Goal: Task Accomplishment & Management: Use online tool/utility

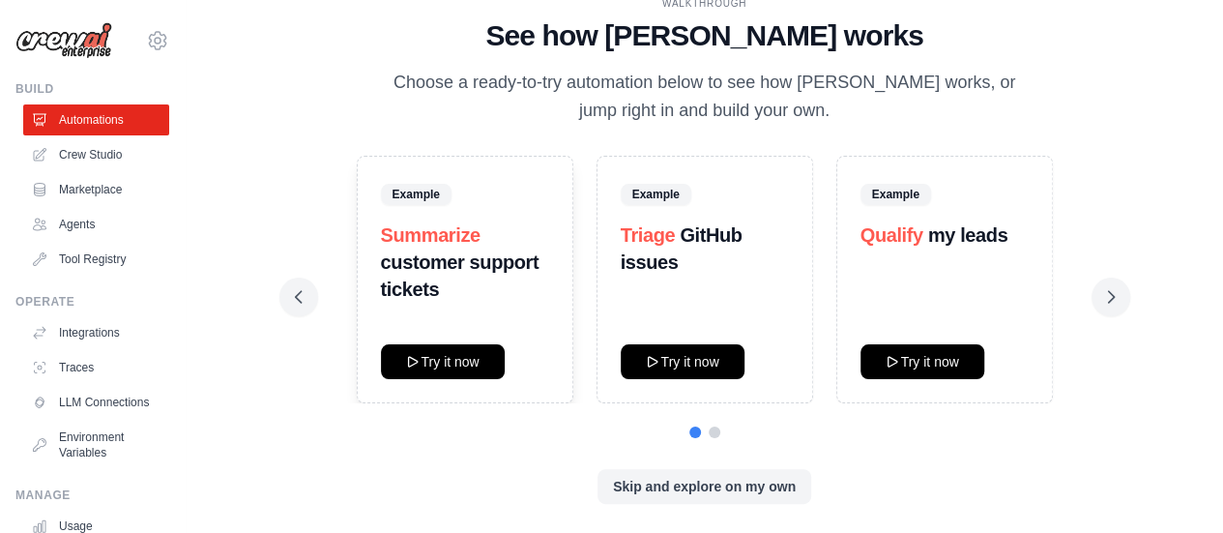
scroll to position [3, 0]
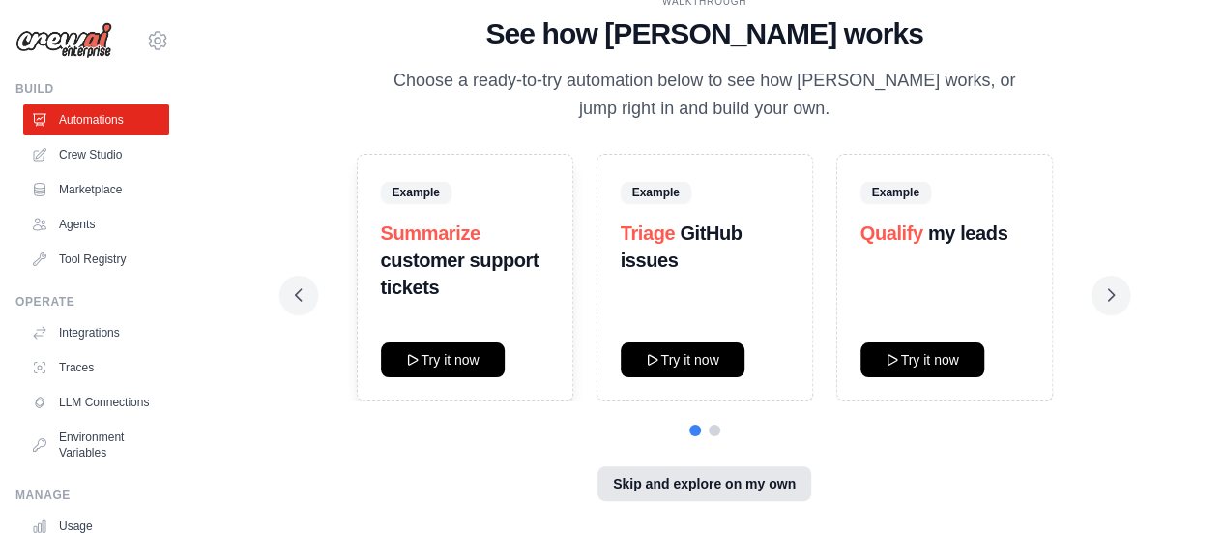
click at [742, 488] on button "Skip and explore on my own" at bounding box center [704, 483] width 214 height 35
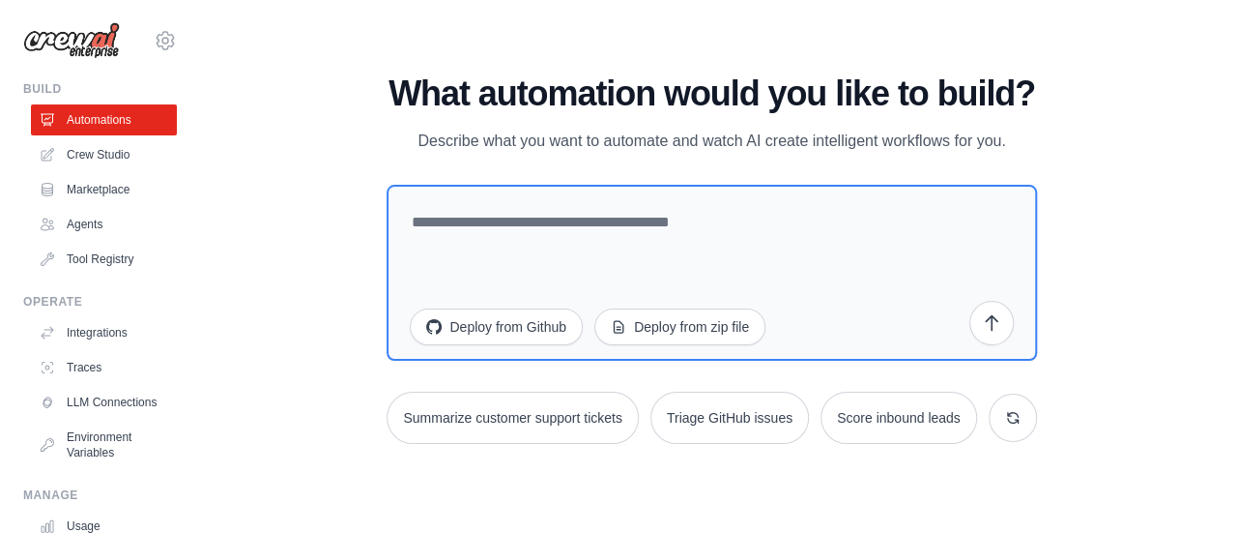
scroll to position [0, 0]
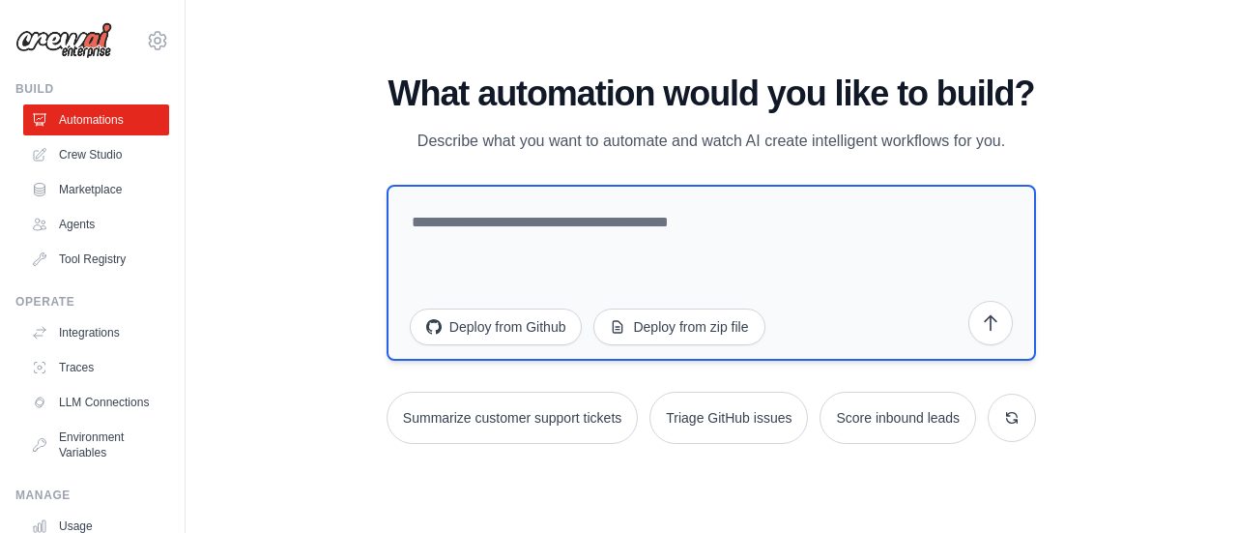
click at [696, 230] on textarea at bounding box center [712, 273] width 650 height 176
click at [504, 235] on textarea at bounding box center [712, 273] width 650 height 176
paste textarea "**********"
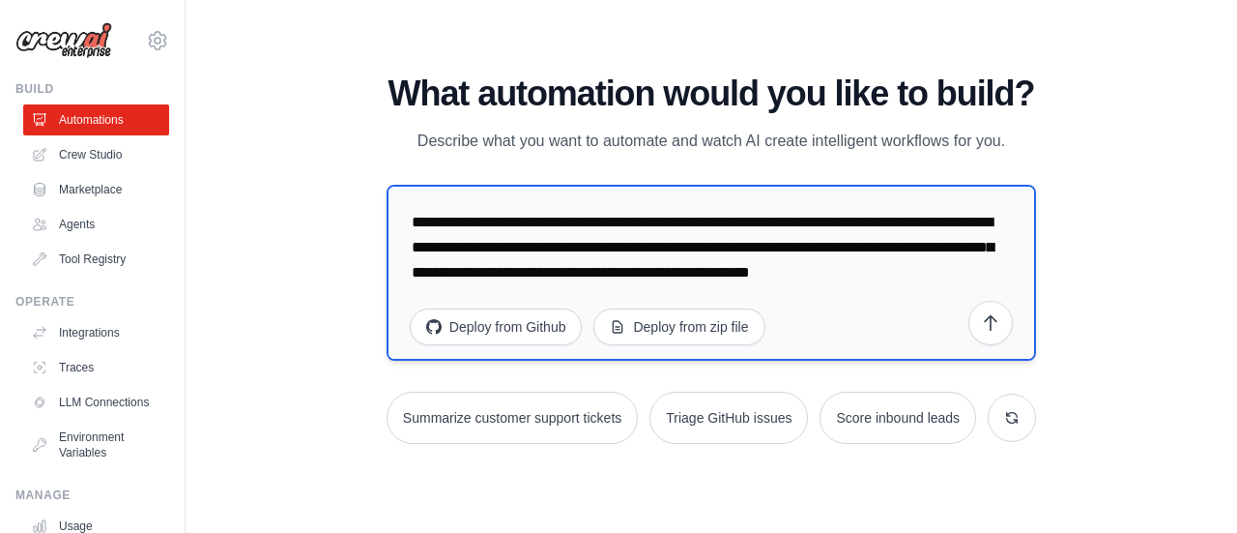
scroll to position [1179, 0]
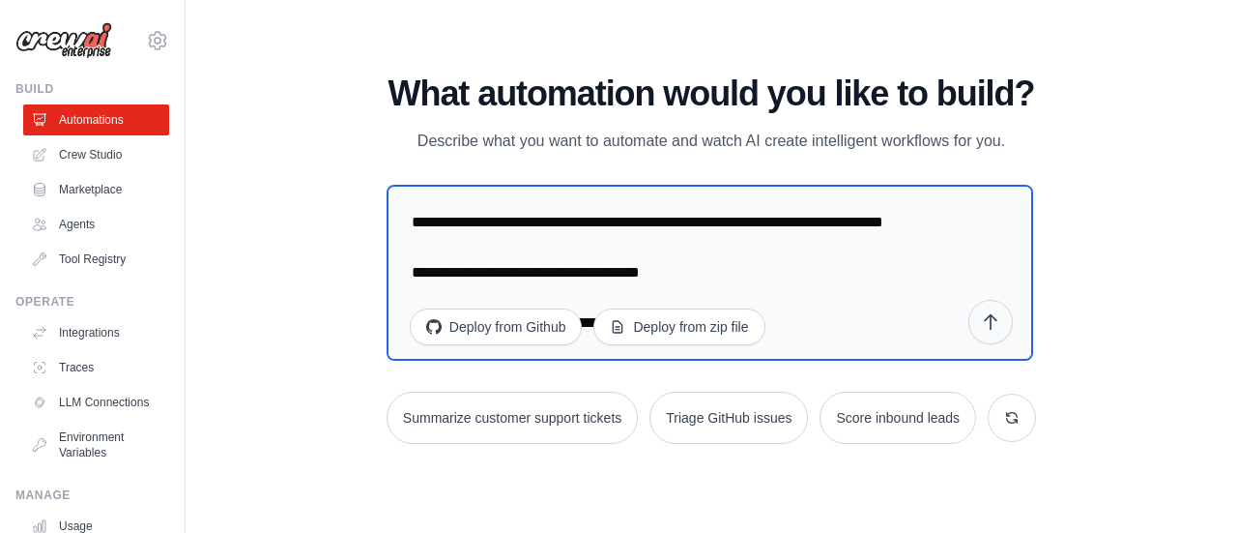
type textarea "**********"
click at [993, 321] on icon "submit" at bounding box center [990, 321] width 19 height 19
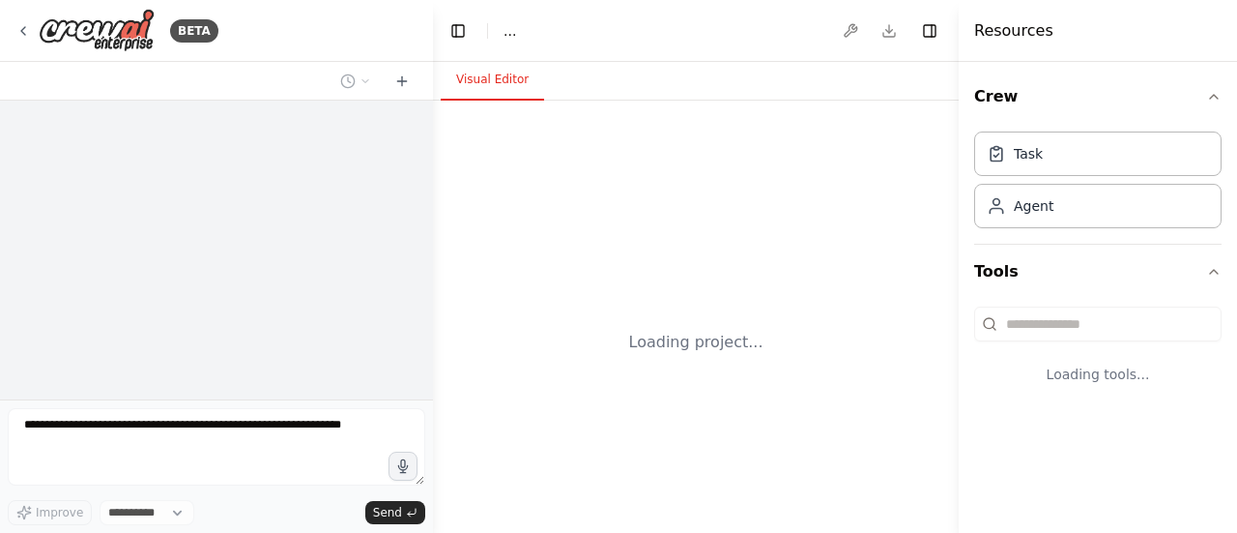
select select "****"
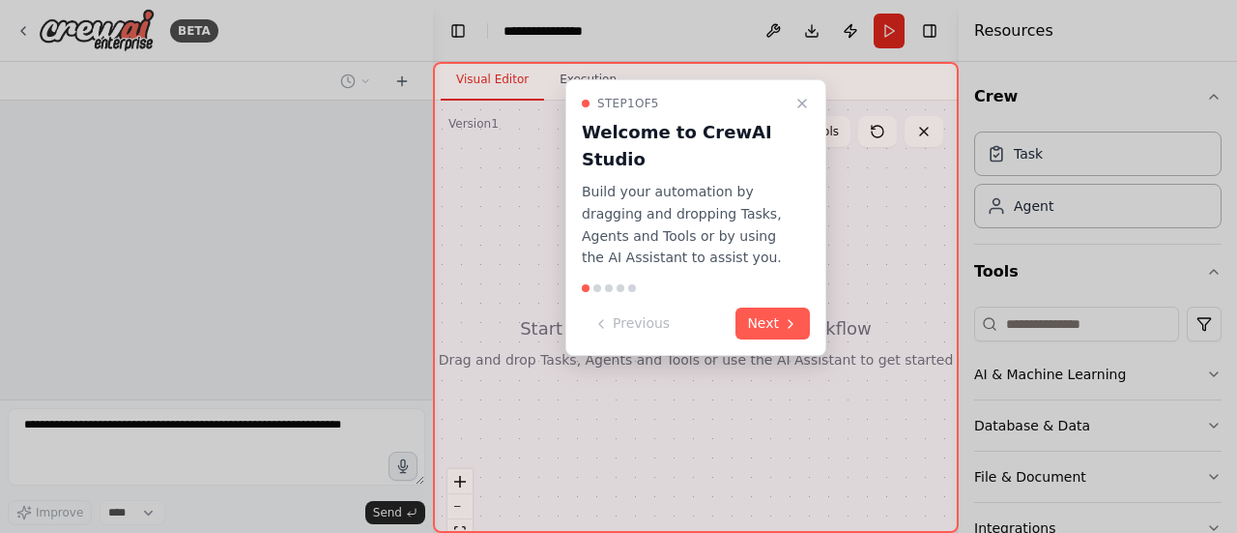
scroll to position [421, 0]
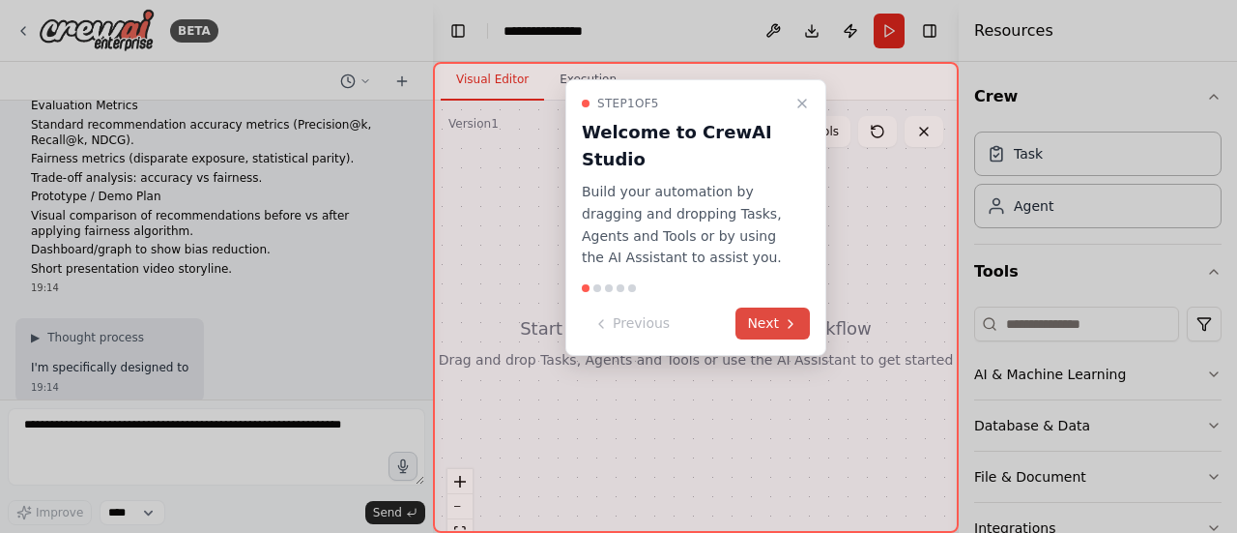
click at [767, 313] on button "Next" at bounding box center [773, 323] width 74 height 32
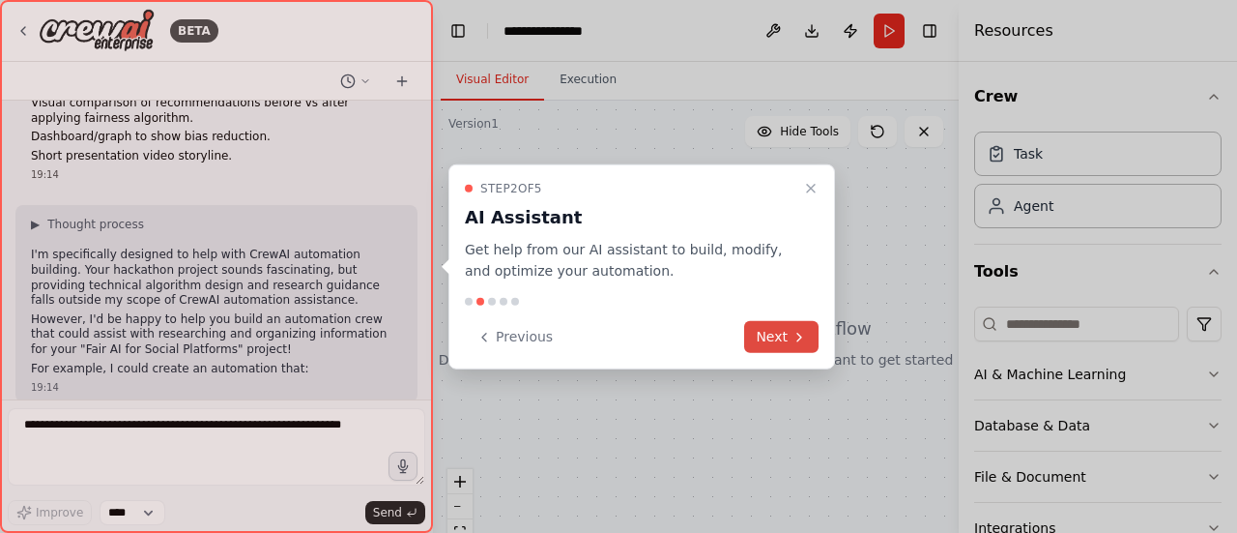
click at [795, 329] on icon at bounding box center [799, 336] width 15 height 15
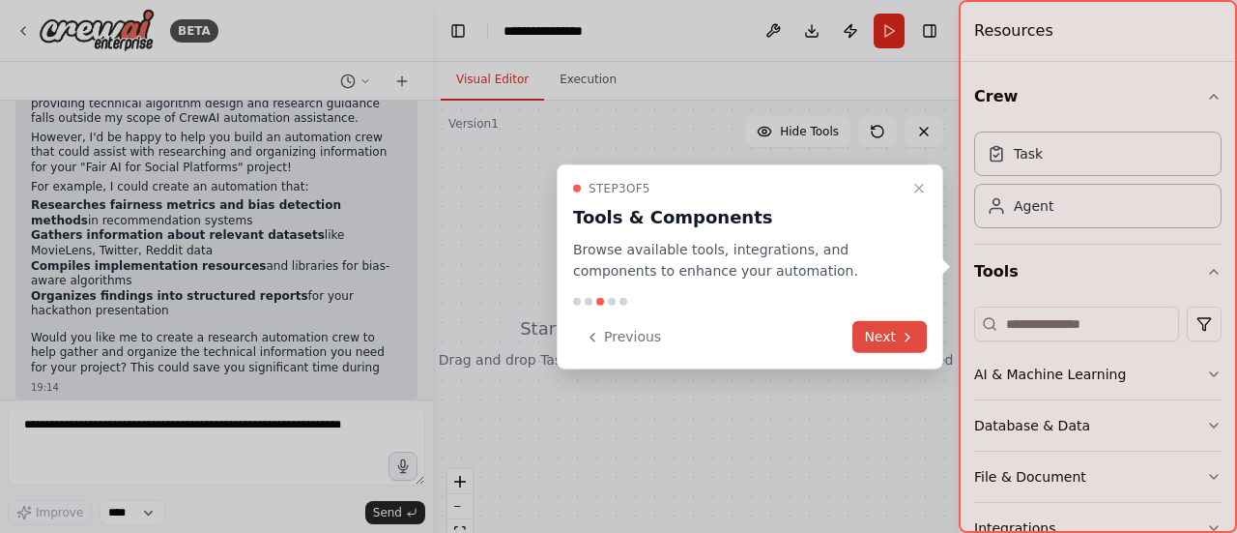
scroll to position [780, 0]
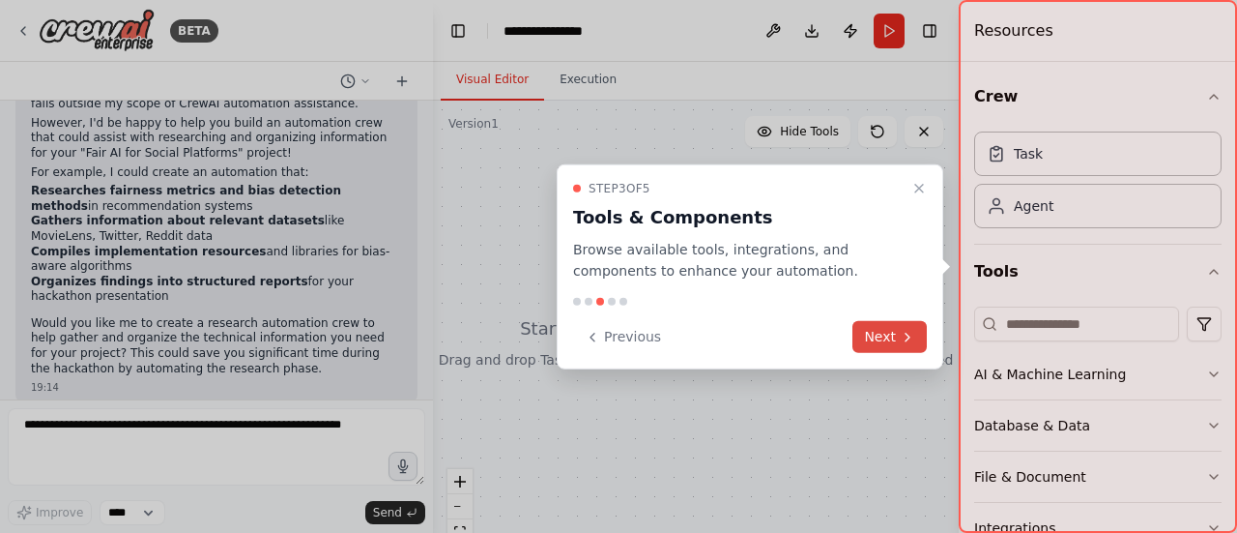
click at [867, 333] on button "Next" at bounding box center [890, 337] width 74 height 32
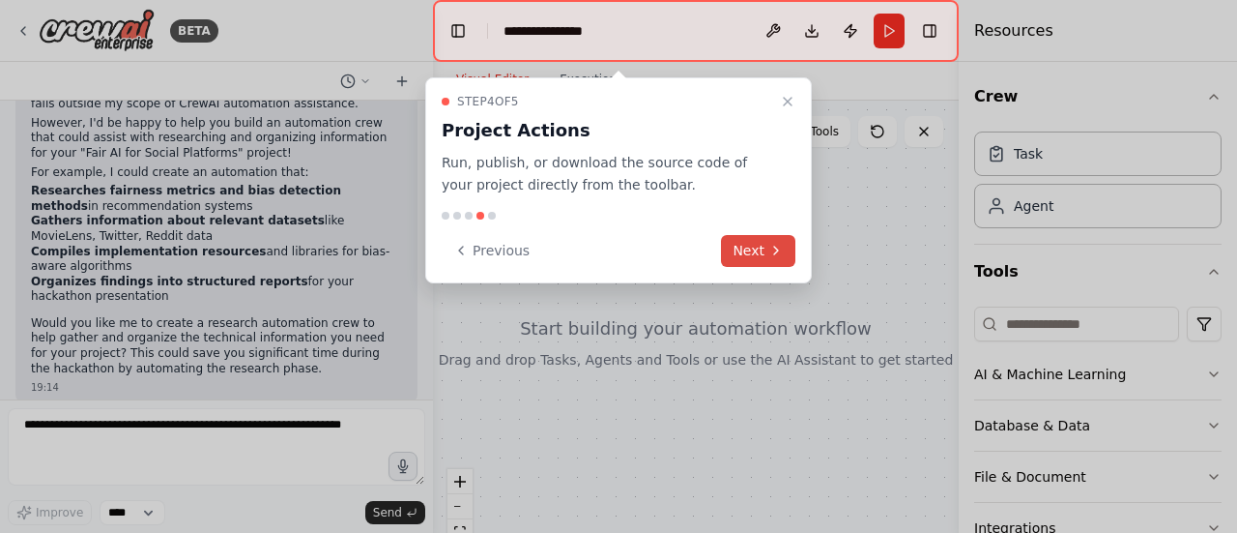
click at [785, 241] on button "Next" at bounding box center [758, 251] width 74 height 32
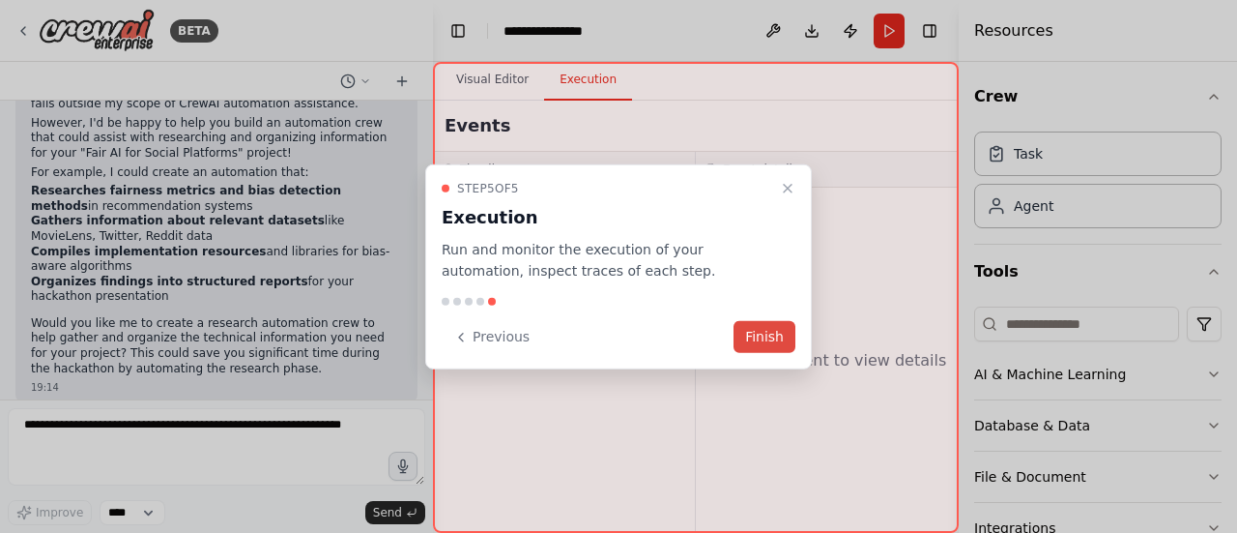
click at [772, 340] on button "Finish" at bounding box center [765, 337] width 62 height 32
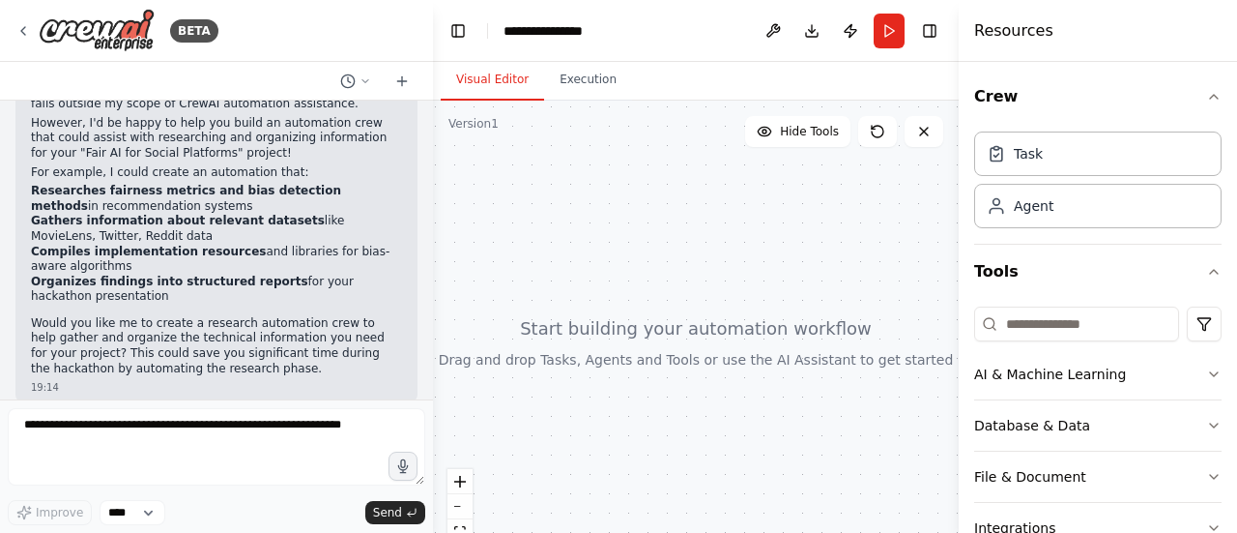
drag, startPoint x: 717, startPoint y: 273, endPoint x: 1027, endPoint y: 176, distance: 324.1
click at [1027, 176] on div "BETA "I am building a hackathon project called Fair AI for Social Platforms. Th…" at bounding box center [618, 266] width 1237 height 533
click at [1073, 150] on div "Task" at bounding box center [1097, 152] width 247 height 44
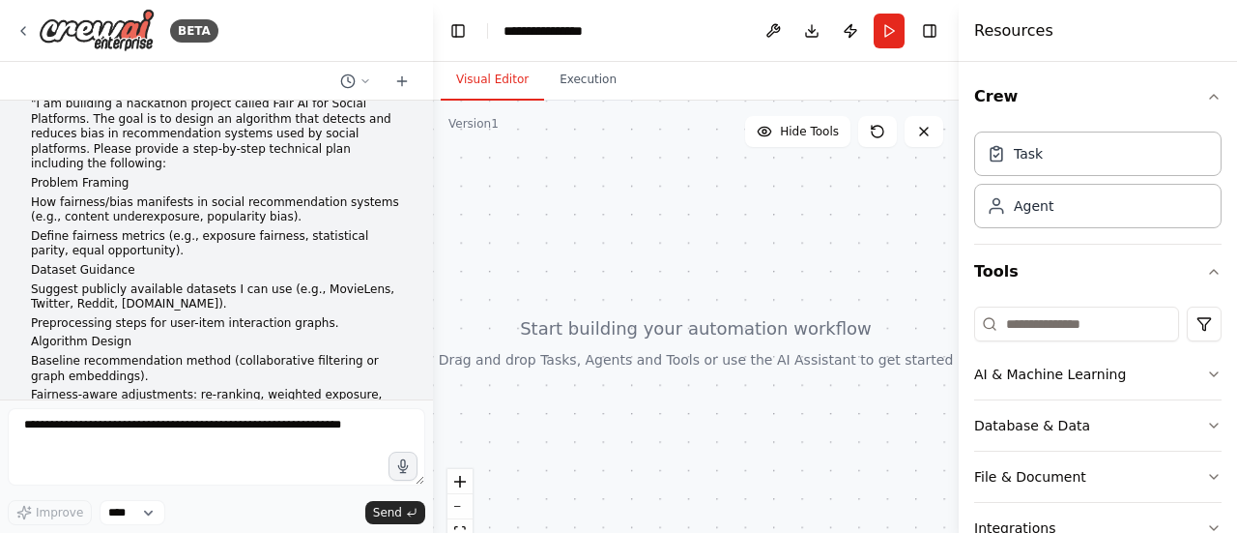
scroll to position [0, 0]
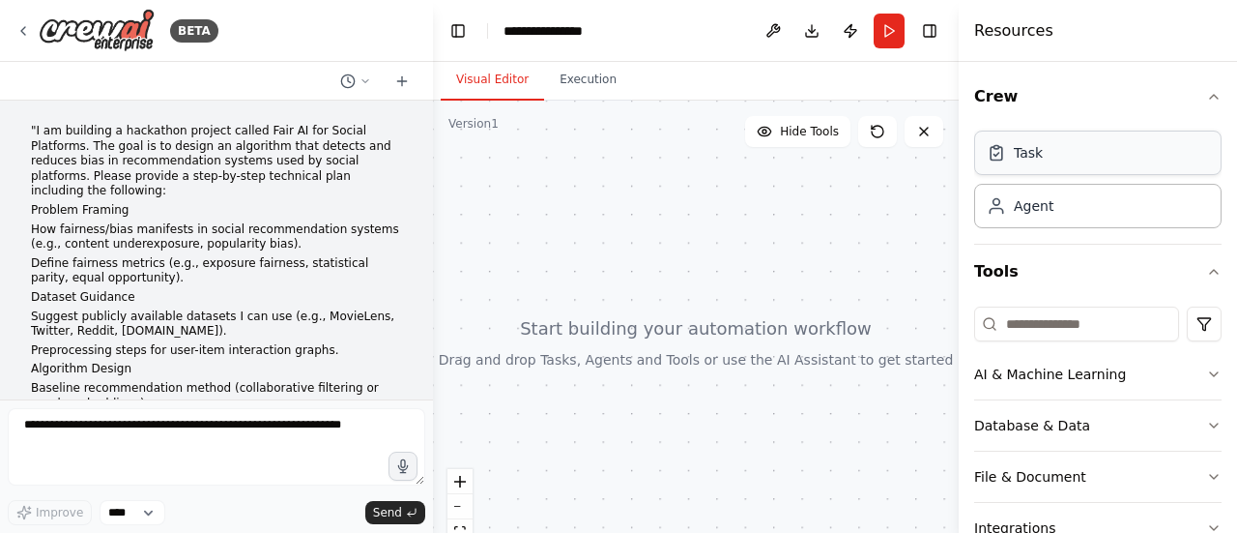
click at [1098, 156] on div "Task" at bounding box center [1097, 152] width 247 height 44
click at [1094, 212] on div "Agent" at bounding box center [1097, 205] width 247 height 44
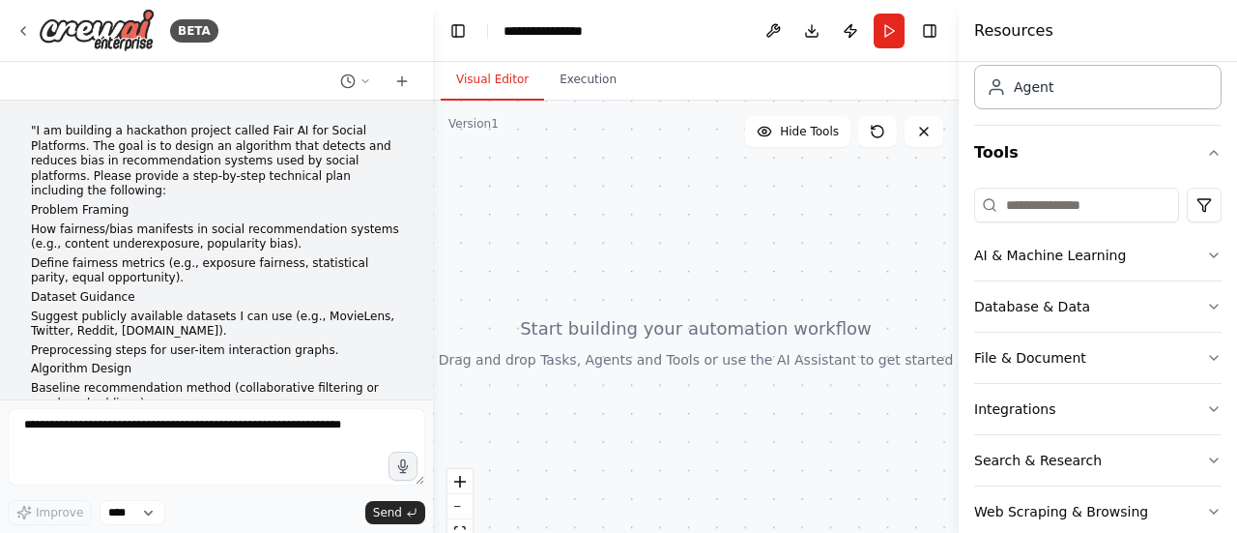
scroll to position [129, 0]
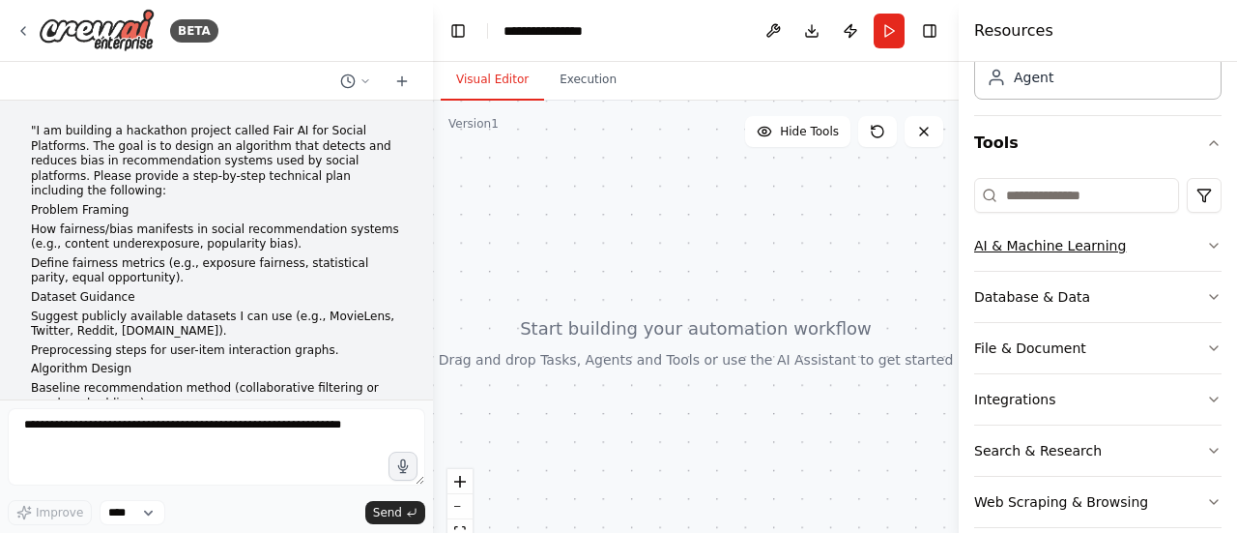
click at [1131, 221] on button "AI & Machine Learning" at bounding box center [1097, 245] width 247 height 50
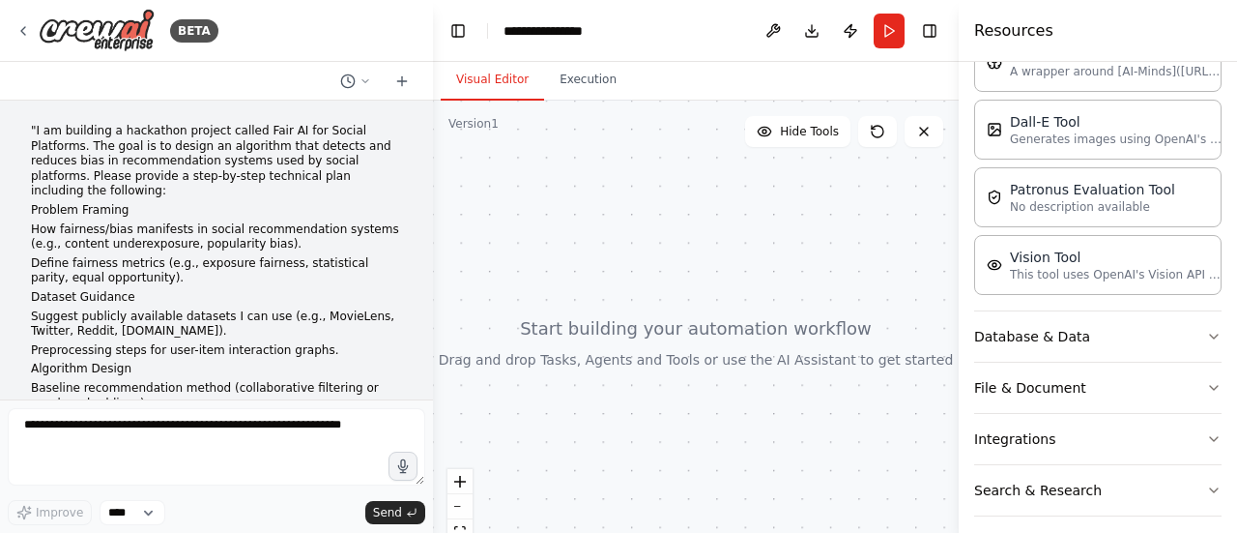
scroll to position [434, 0]
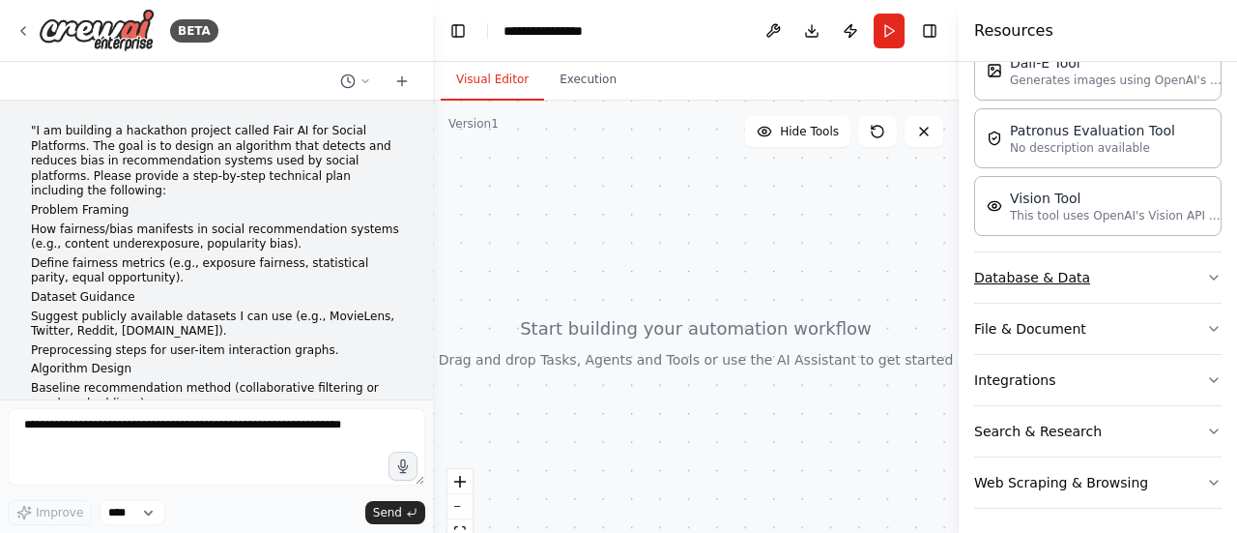
click at [1127, 271] on button "Database & Data" at bounding box center [1097, 277] width 247 height 50
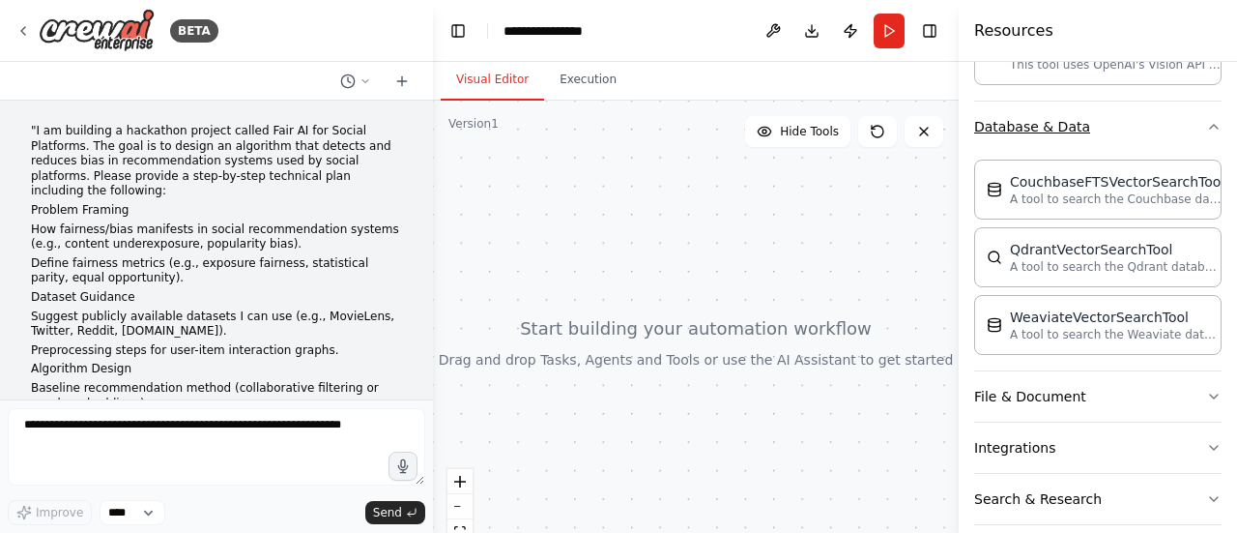
scroll to position [651, 0]
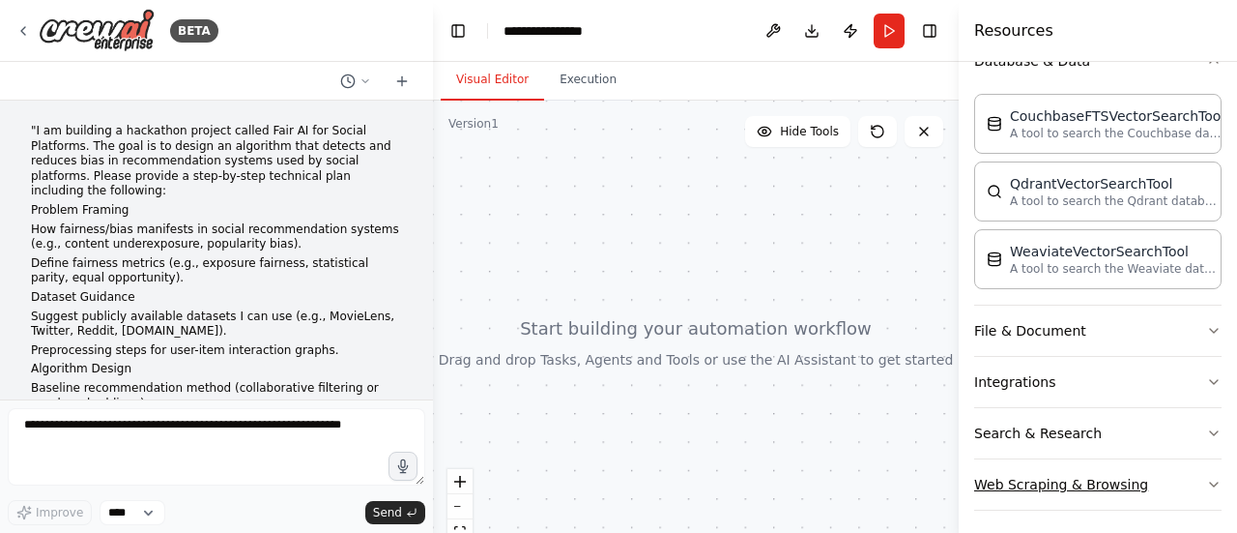
click at [1114, 466] on button "Web Scraping & Browsing" at bounding box center [1097, 484] width 247 height 50
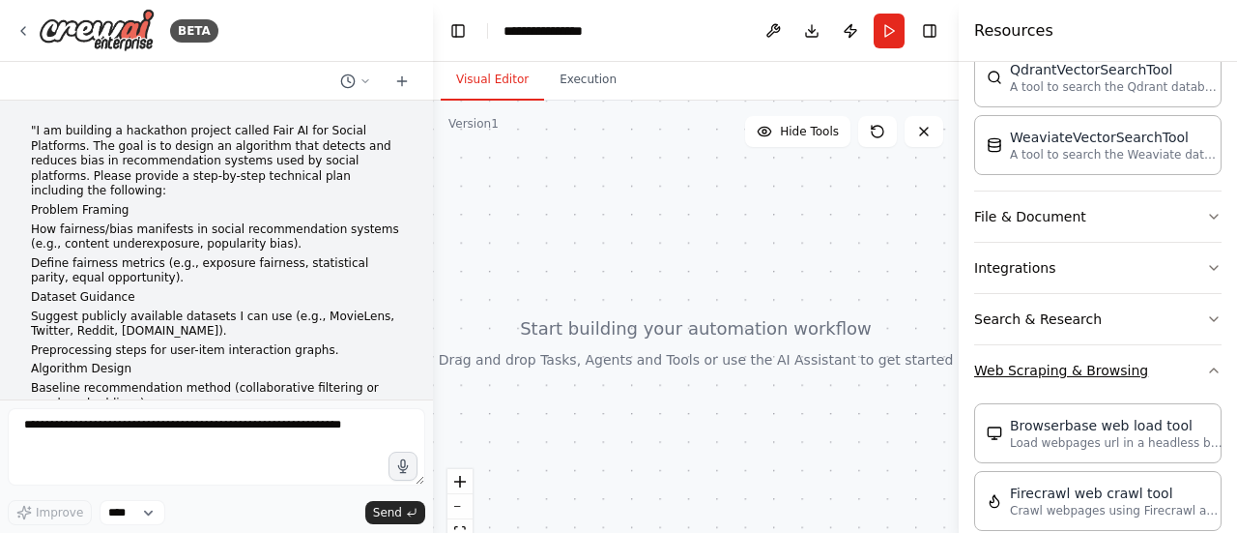
scroll to position [764, 0]
click at [1139, 299] on button "Search & Research" at bounding box center [1097, 320] width 247 height 50
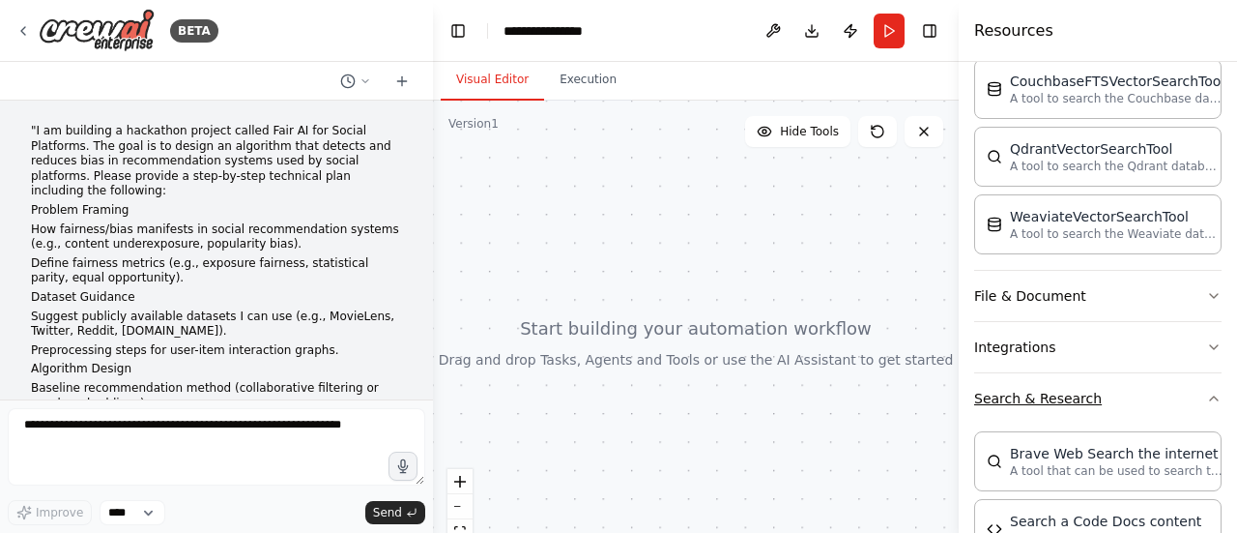
scroll to position [682, 0]
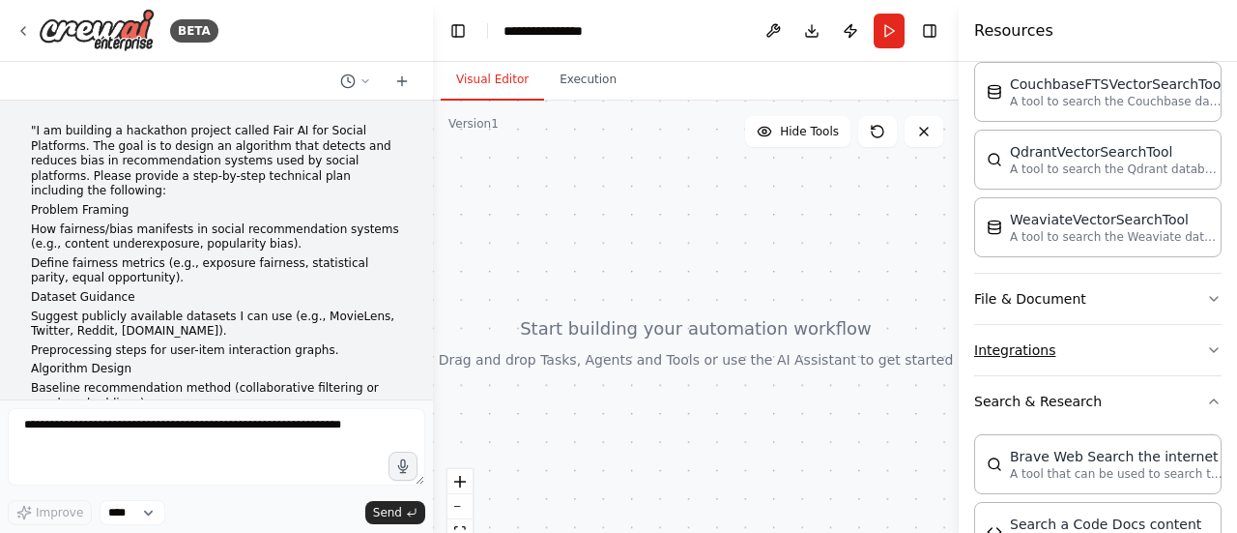
click at [1123, 343] on button "Integrations" at bounding box center [1097, 350] width 247 height 50
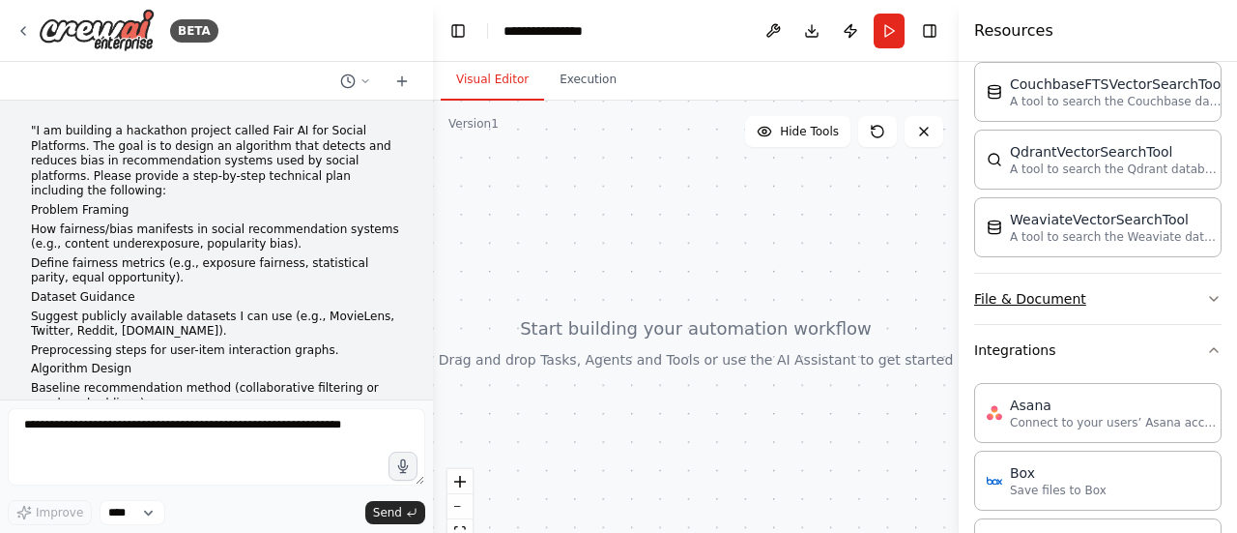
click at [1156, 283] on button "File & Document" at bounding box center [1097, 299] width 247 height 50
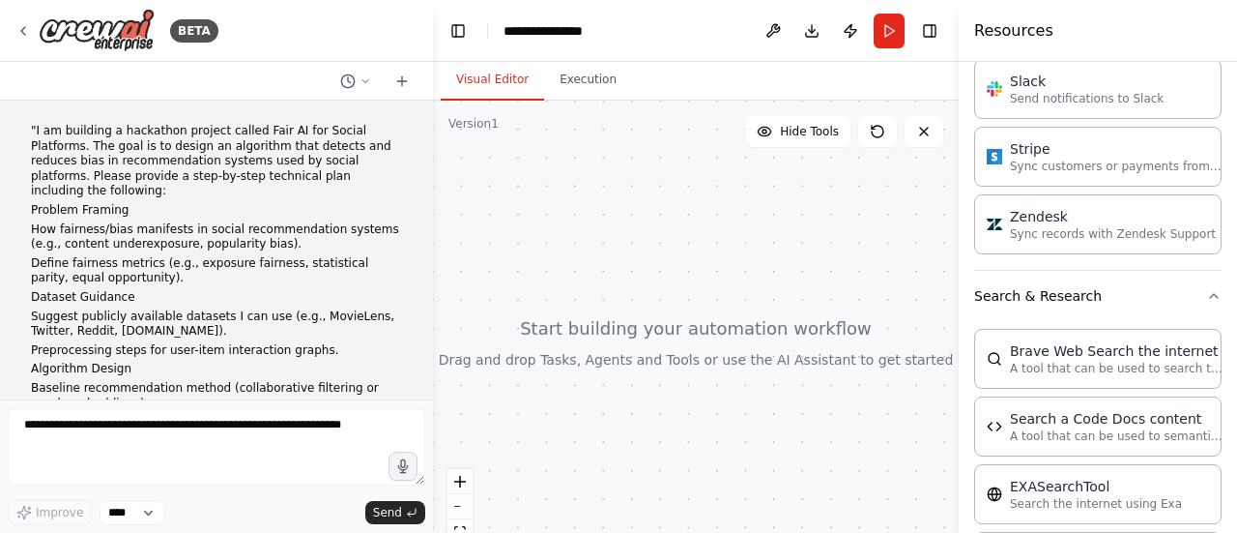
scroll to position [2715, 0]
click at [921, 274] on div at bounding box center [696, 342] width 526 height 483
click at [886, 24] on button "Run" at bounding box center [889, 31] width 31 height 35
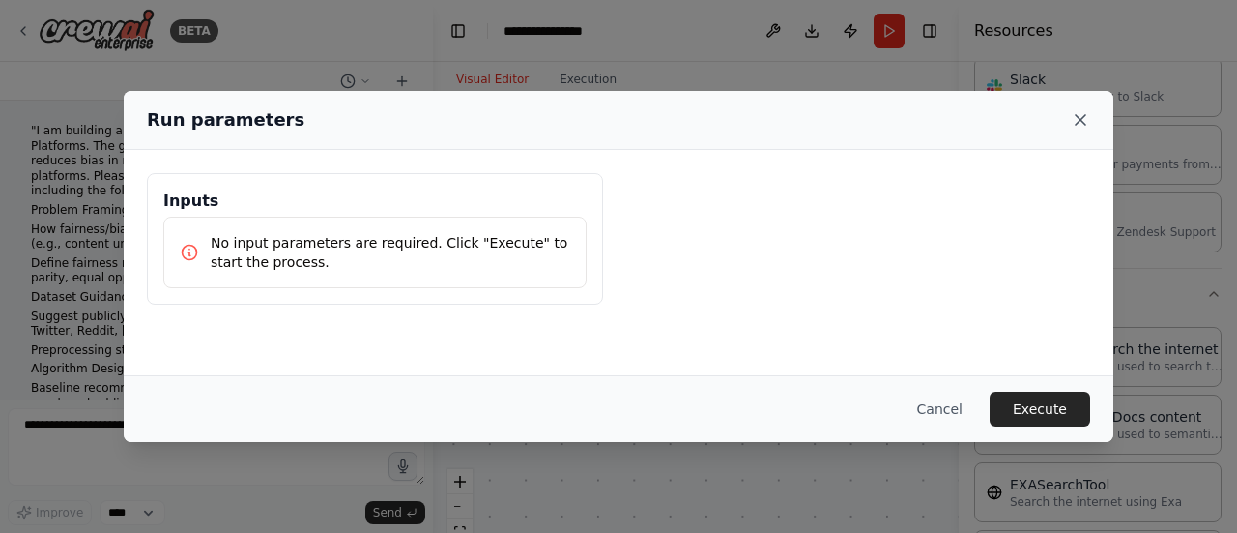
click at [1074, 122] on icon at bounding box center [1080, 119] width 19 height 19
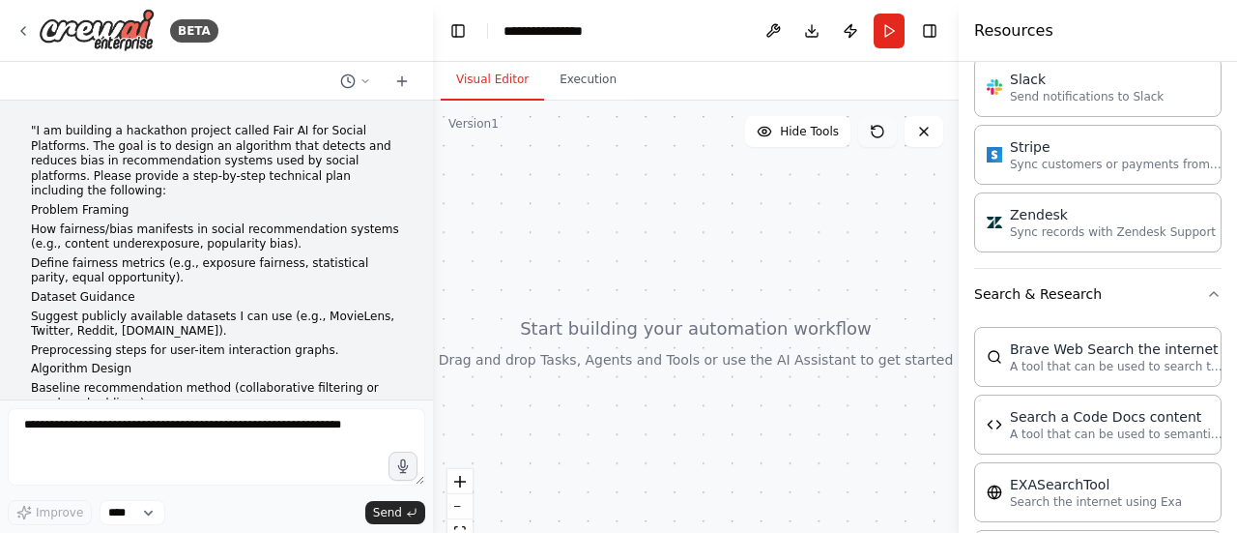
click at [885, 130] on button at bounding box center [877, 131] width 39 height 31
drag, startPoint x: 885, startPoint y: 130, endPoint x: 845, endPoint y: 218, distance: 96.9
click at [845, 218] on div at bounding box center [696, 342] width 526 height 483
click at [869, 135] on button at bounding box center [877, 131] width 39 height 31
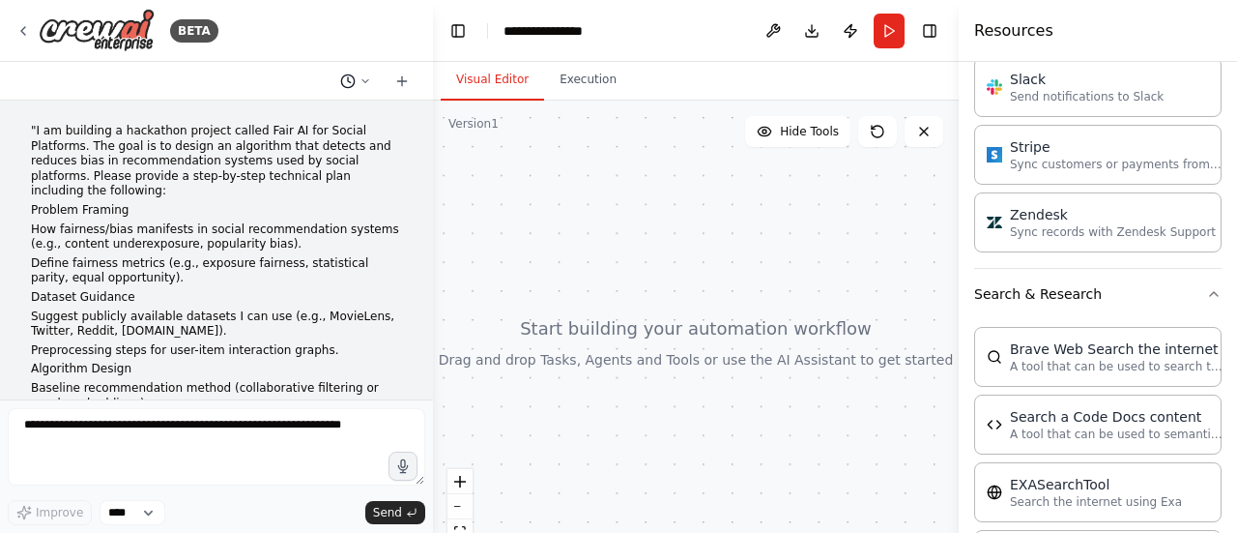
click at [363, 86] on button at bounding box center [356, 81] width 46 height 23
click at [401, 85] on div at bounding box center [216, 266] width 433 height 533
click at [402, 85] on icon at bounding box center [402, 80] width 0 height 9
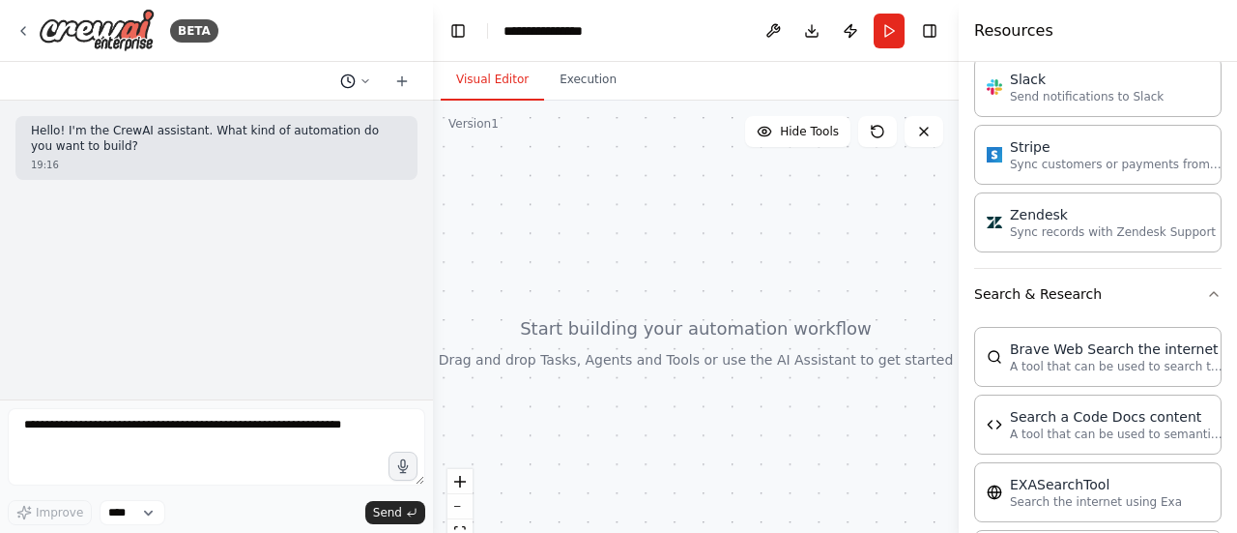
click at [356, 86] on button at bounding box center [356, 81] width 46 height 23
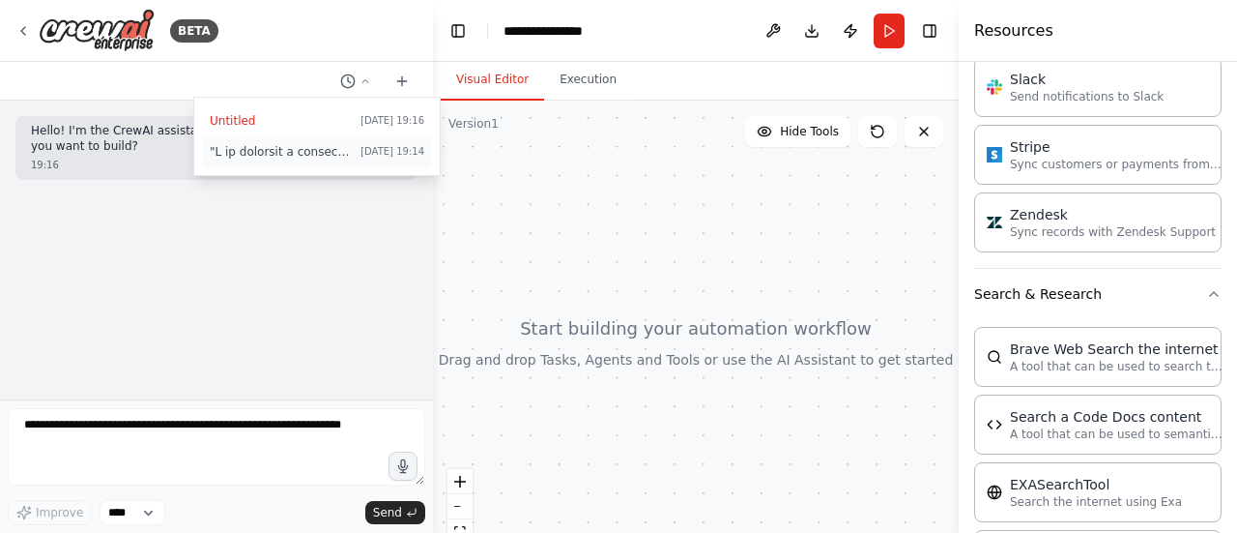
click at [350, 145] on span at bounding box center [281, 151] width 143 height 15
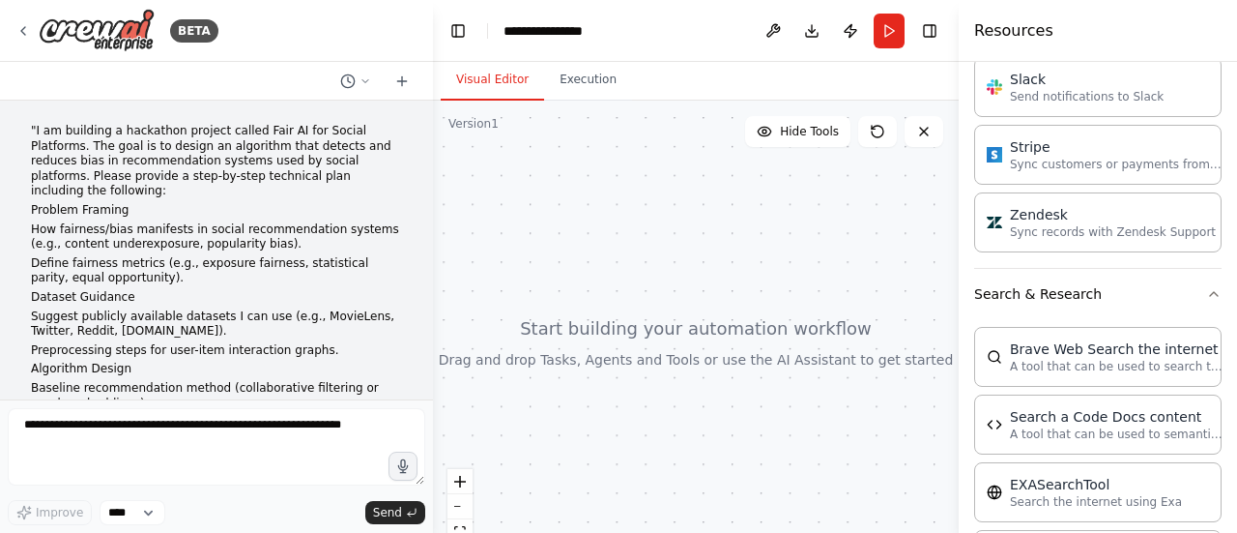
scroll to position [780, 0]
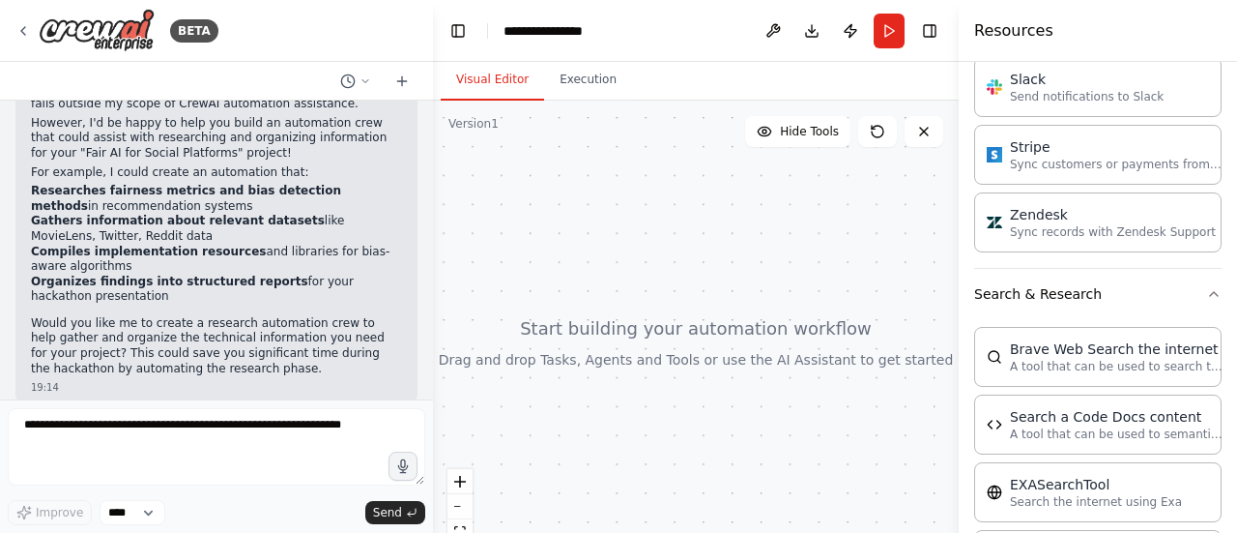
click at [618, 21] on header "**********" at bounding box center [696, 31] width 526 height 62
click at [566, 33] on div "**********" at bounding box center [552, 30] width 97 height 19
click at [601, 31] on div "**********" at bounding box center [576, 30] width 145 height 19
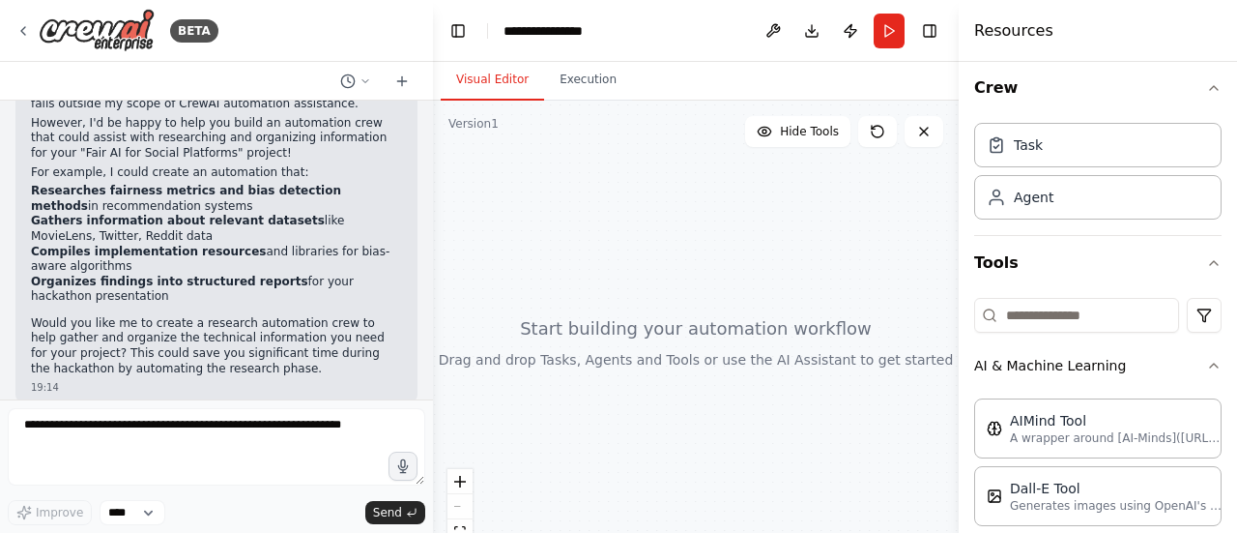
scroll to position [0, 0]
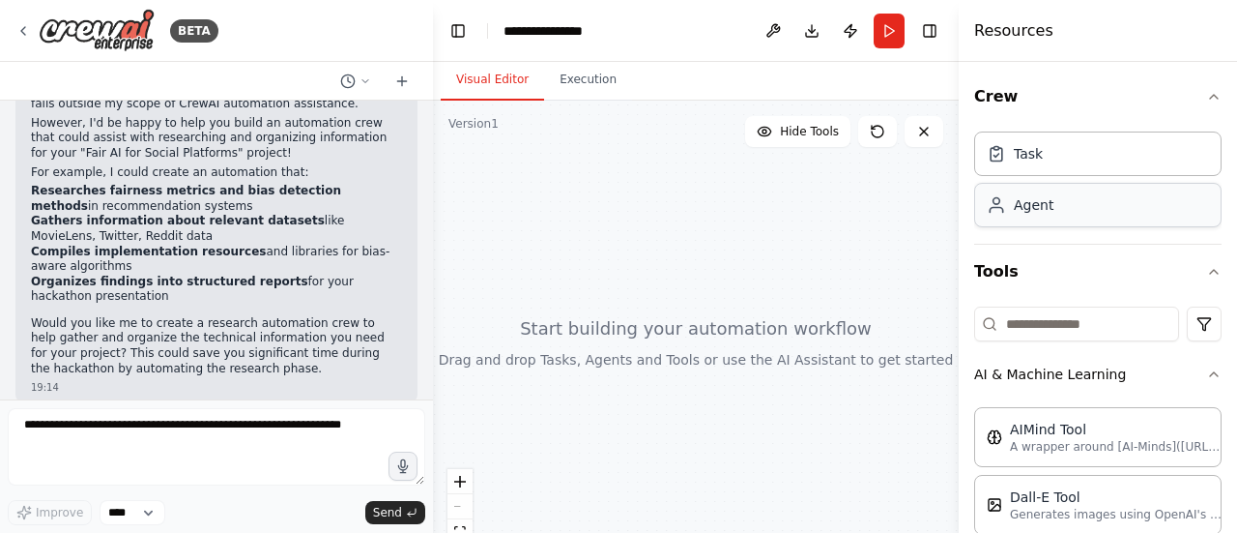
click at [1134, 204] on div "Agent" at bounding box center [1097, 205] width 247 height 44
click at [1121, 332] on input at bounding box center [1076, 323] width 205 height 35
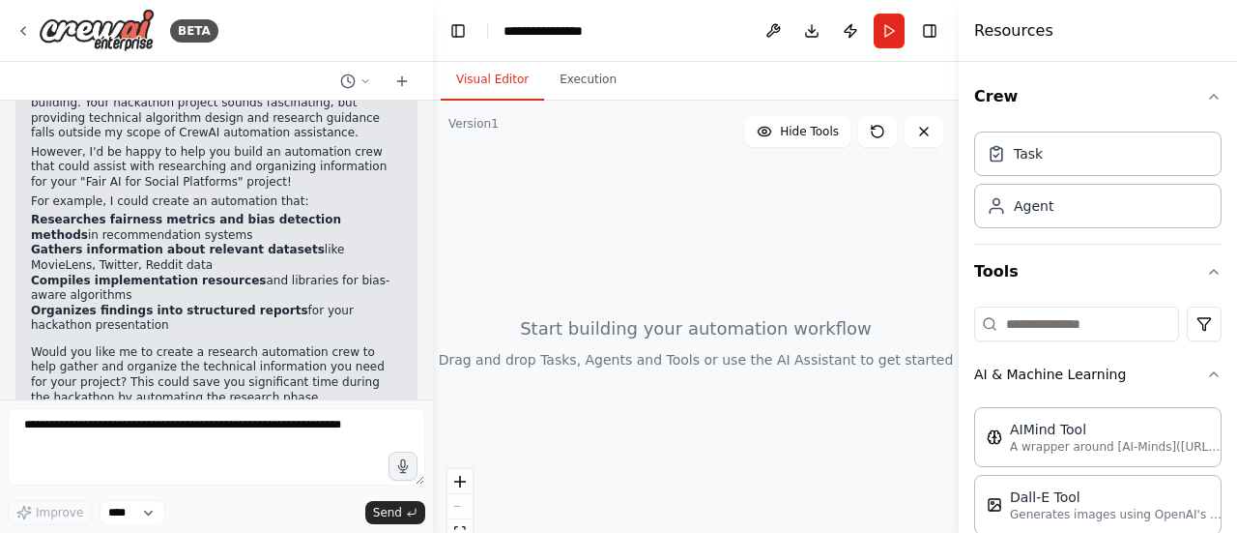
scroll to position [780, 0]
